Goal: Navigation & Orientation: Find specific page/section

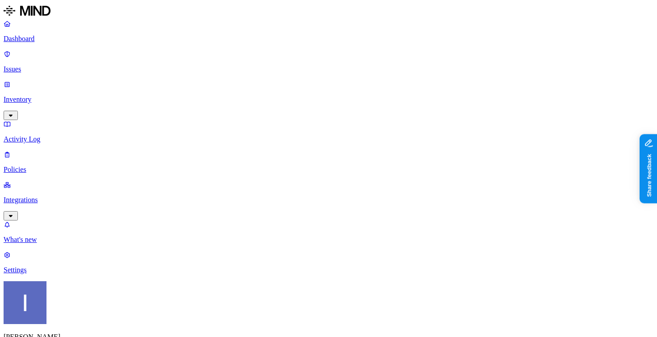
click at [50, 36] on p "Dashboard" at bounding box center [329, 39] width 650 height 8
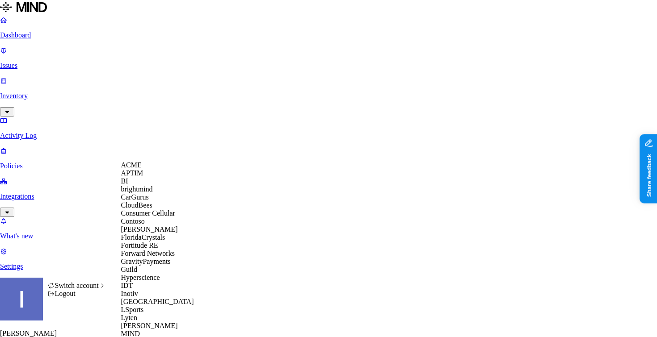
click at [157, 169] on div "ACME" at bounding box center [164, 165] width 87 height 8
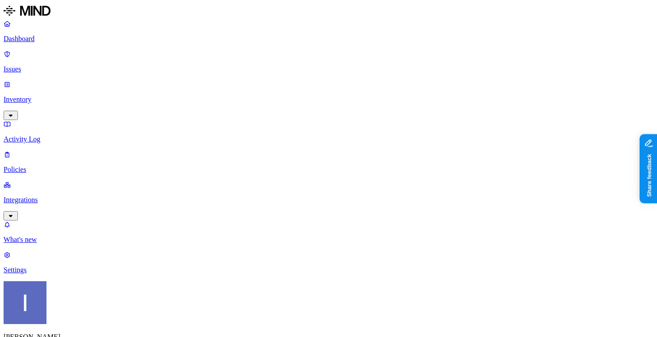
drag, startPoint x: 240, startPoint y: 264, endPoint x: 329, endPoint y: 284, distance: 90.7
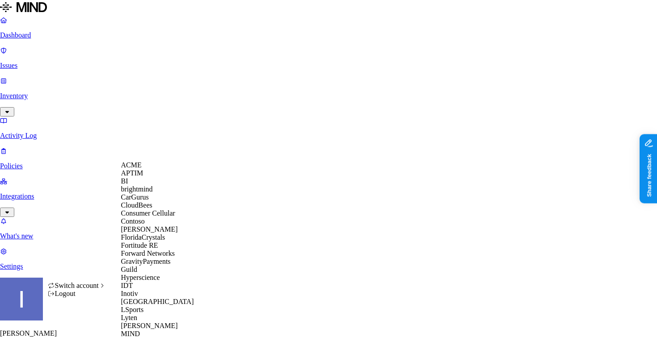
scroll to position [52, 0]
